Goal: Information Seeking & Learning: Learn about a topic

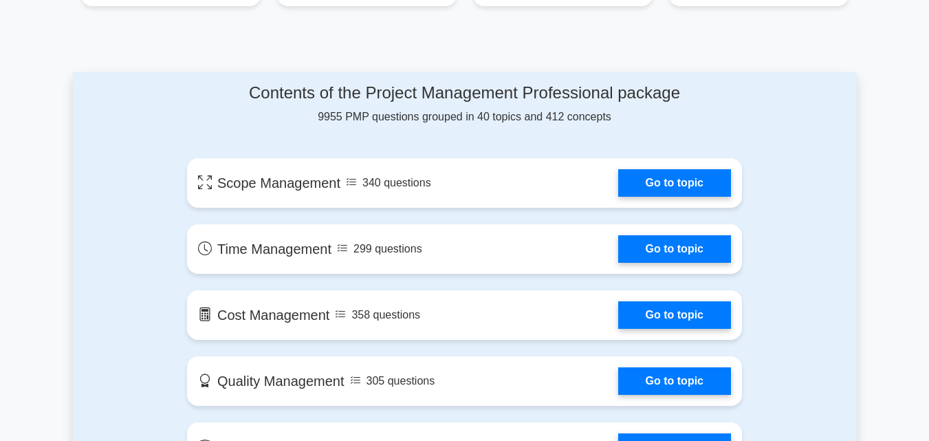
scroll to position [679, 0]
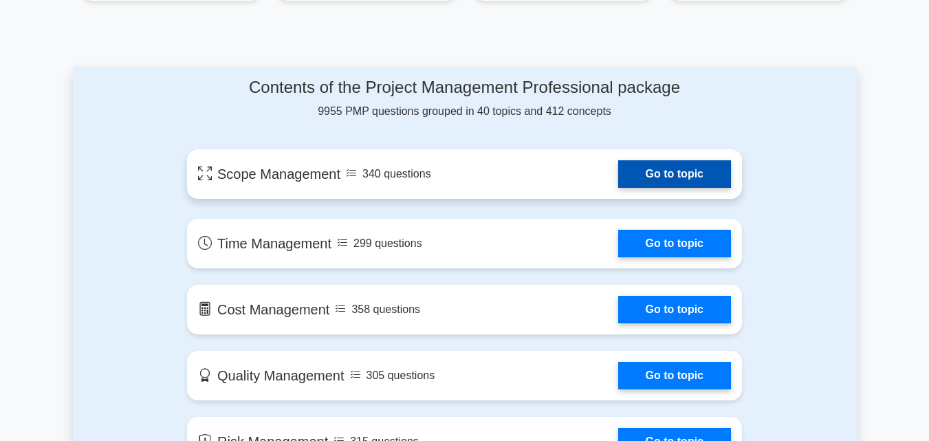
click at [646, 182] on link "Go to topic" at bounding box center [674, 174] width 113 height 28
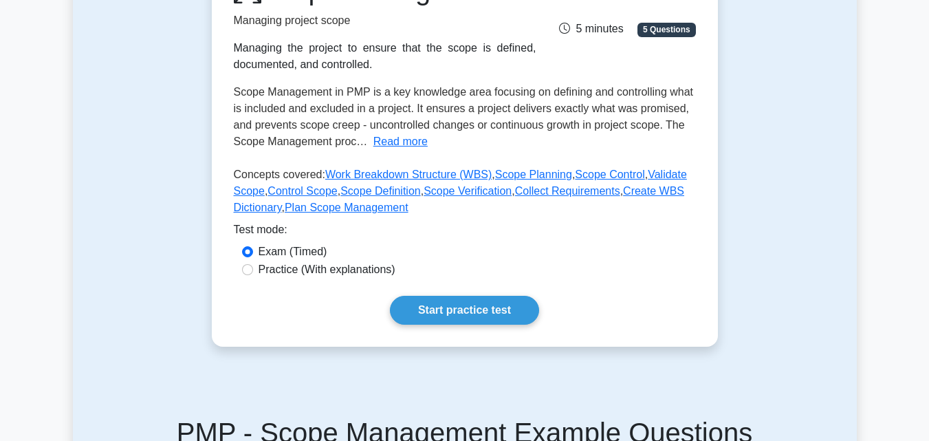
scroll to position [219, 0]
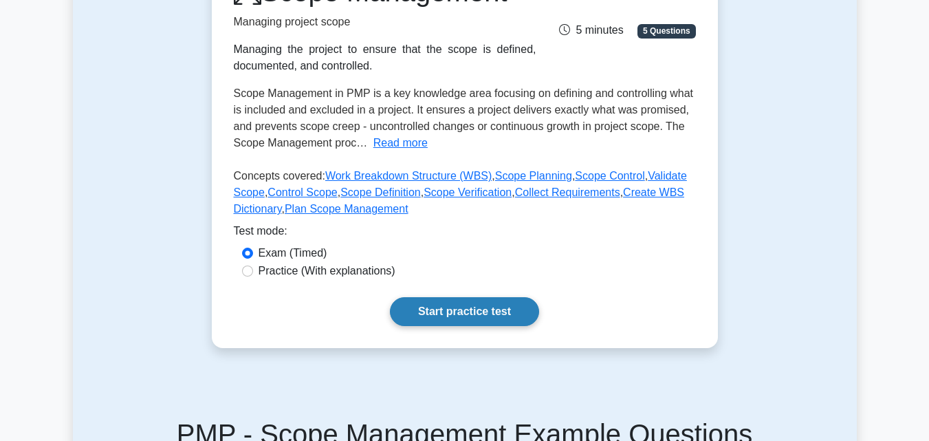
click at [433, 315] on link "Start practice test" at bounding box center [464, 311] width 149 height 29
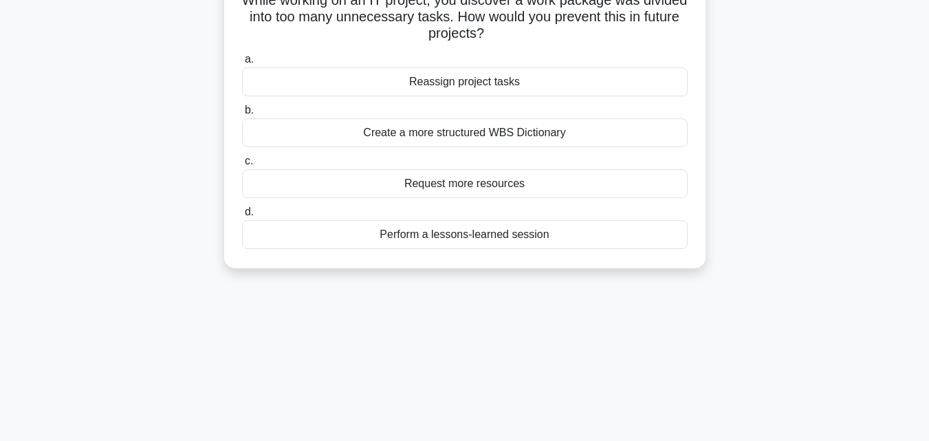
scroll to position [109, 0]
click at [522, 233] on div "Perform a lessons-learned session" at bounding box center [465, 233] width 446 height 29
click at [242, 215] on input "d. Perform a lessons-learned session" at bounding box center [242, 210] width 0 height 9
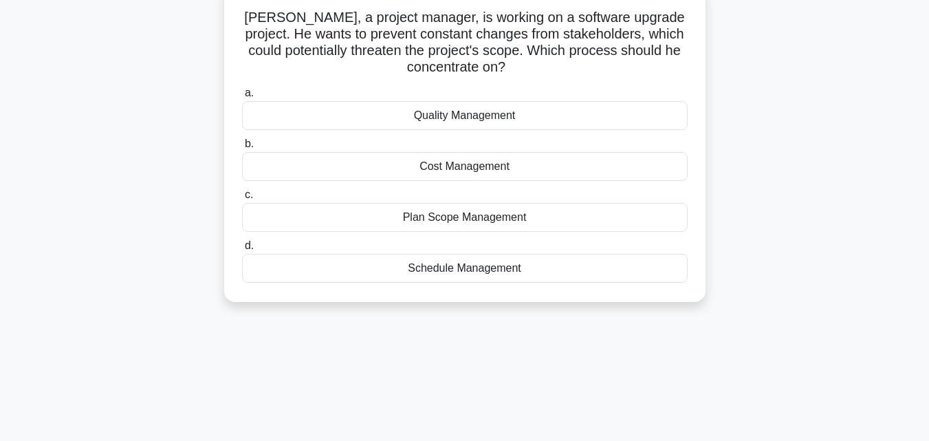
scroll to position [96, 0]
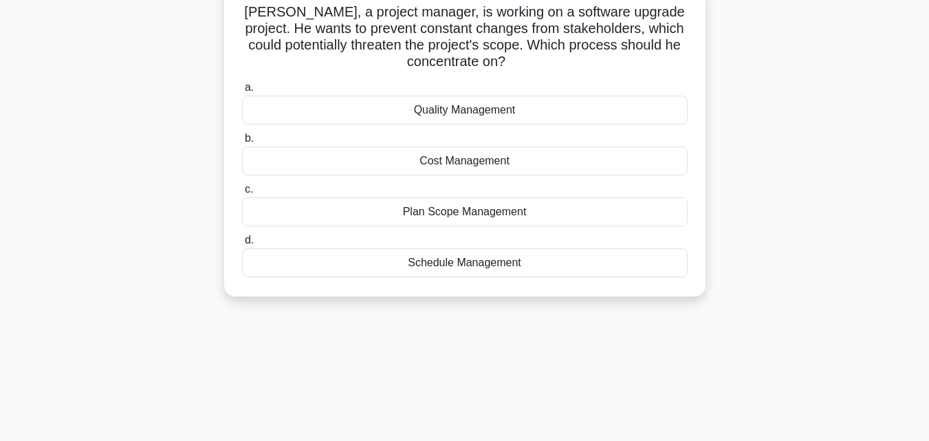
click at [477, 217] on div "Plan Scope Management" at bounding box center [465, 211] width 446 height 29
click at [242, 194] on input "c. Plan Scope Management" at bounding box center [242, 189] width 0 height 9
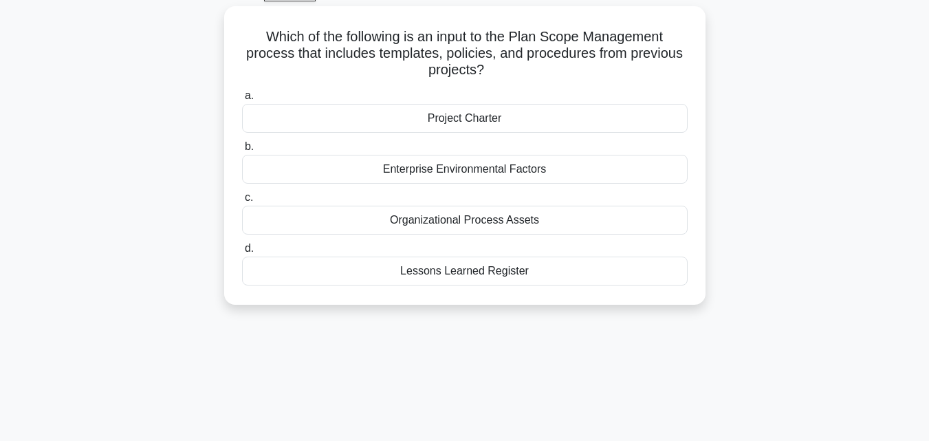
scroll to position [76, 0]
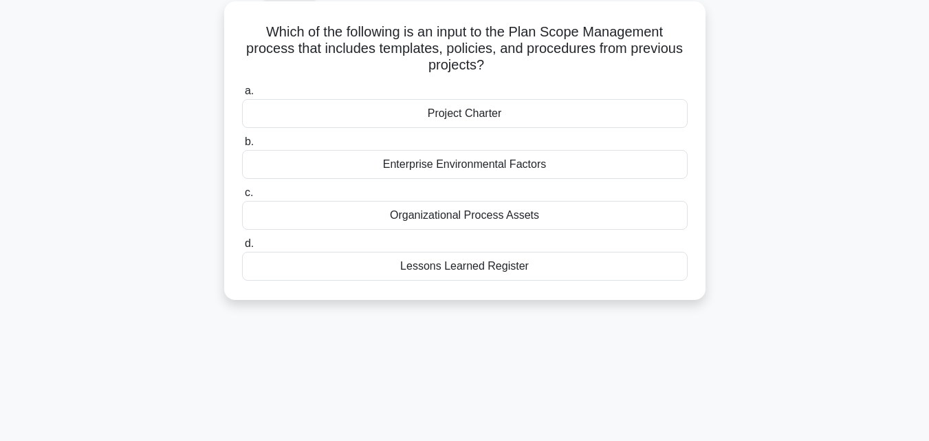
click at [461, 215] on div "Organizational Process Assets" at bounding box center [465, 215] width 446 height 29
click at [242, 197] on input "c. Organizational Process Assets" at bounding box center [242, 192] width 0 height 9
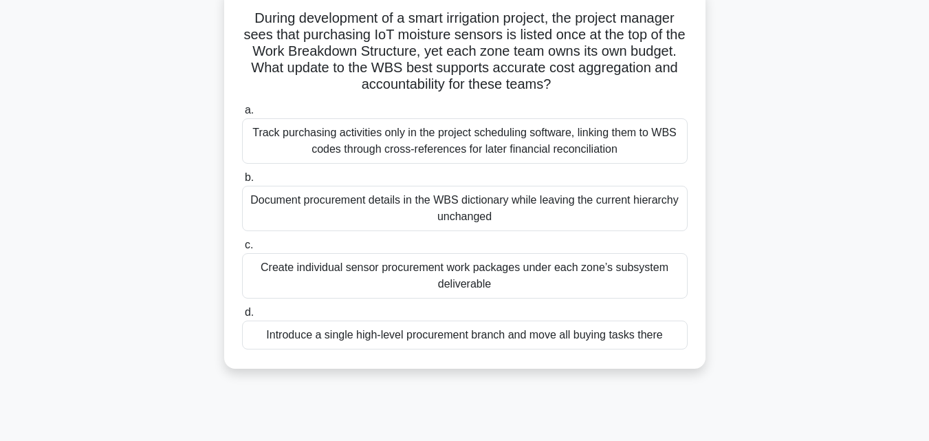
scroll to position [96, 0]
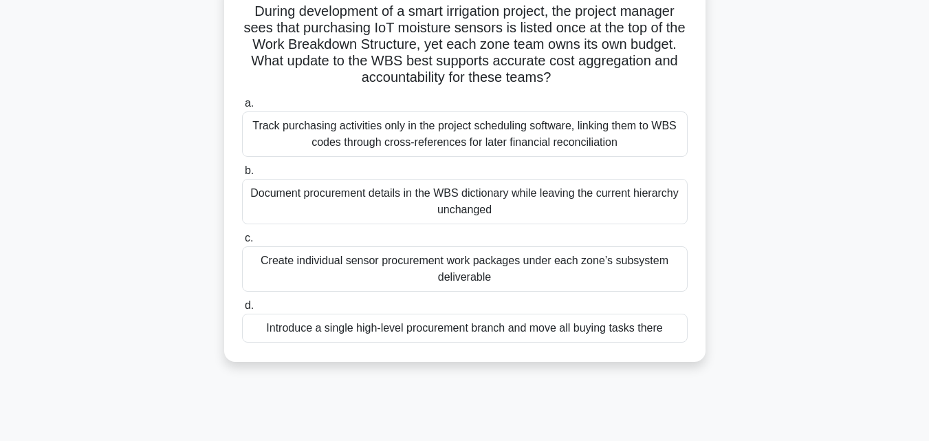
click at [367, 194] on div "Document procurement details in the WBS dictionary while leaving the current hi…" at bounding box center [465, 201] width 446 height 45
click at [242, 175] on input "b. Document procurement details in the WBS dictionary while leaving the current…" at bounding box center [242, 170] width 0 height 9
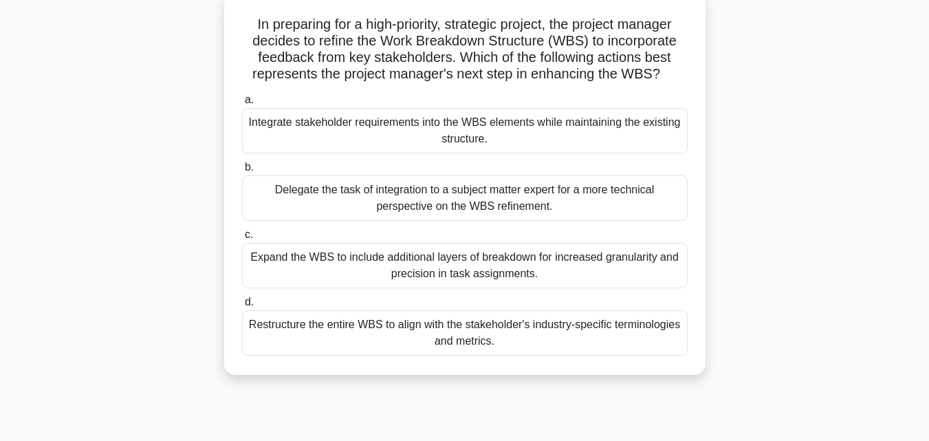
scroll to position [83, 0]
click at [341, 136] on div "Integrate stakeholder requirements into the WBS elements while maintaining the …" at bounding box center [465, 131] width 446 height 45
click at [242, 105] on input "a. Integrate stakeholder requirements into the WBS elements while maintaining t…" at bounding box center [242, 100] width 0 height 9
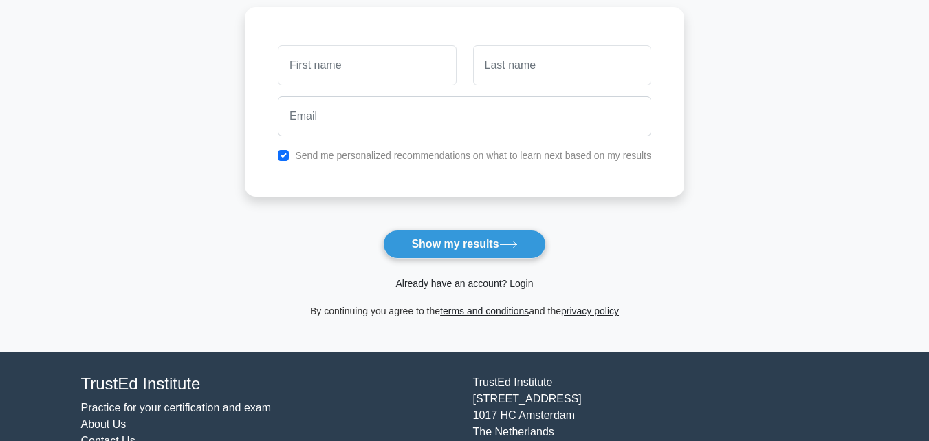
scroll to position [191, 0]
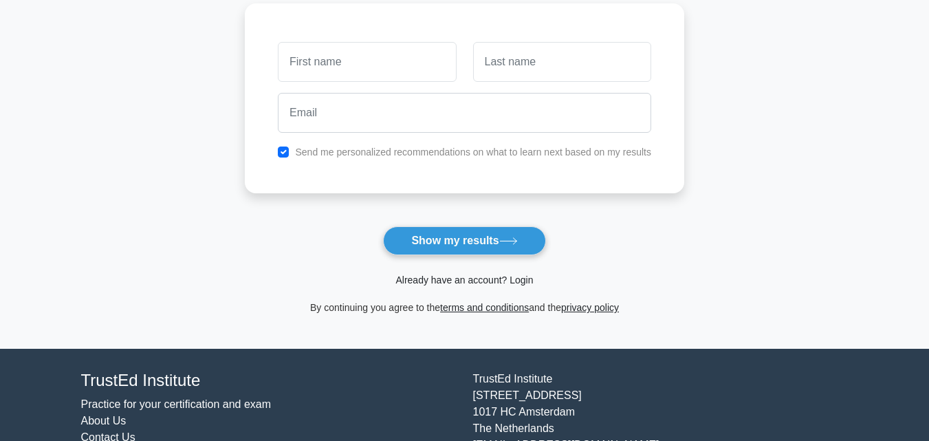
click at [446, 279] on link "Already have an account? Login" at bounding box center [465, 279] width 138 height 11
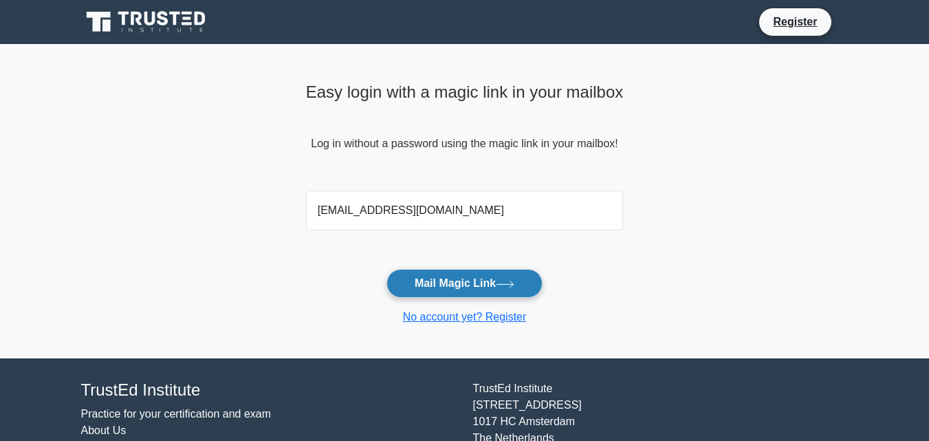
type input "[EMAIL_ADDRESS][DOMAIN_NAME]"
click at [444, 287] on button "Mail Magic Link" at bounding box center [465, 283] width 156 height 29
